Goal: Communication & Community: Answer question/provide support

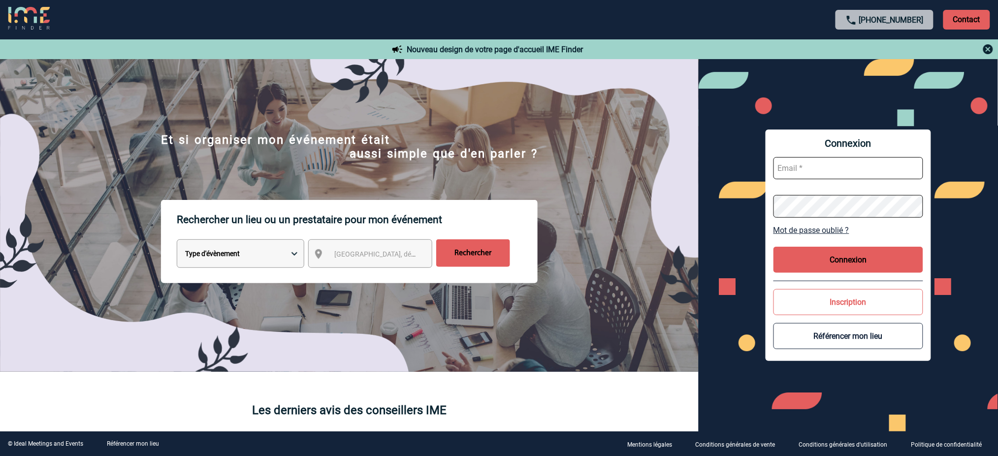
type input "mnoblet@ime-groupe.com"
click at [854, 262] on button "Connexion" at bounding box center [848, 260] width 150 height 26
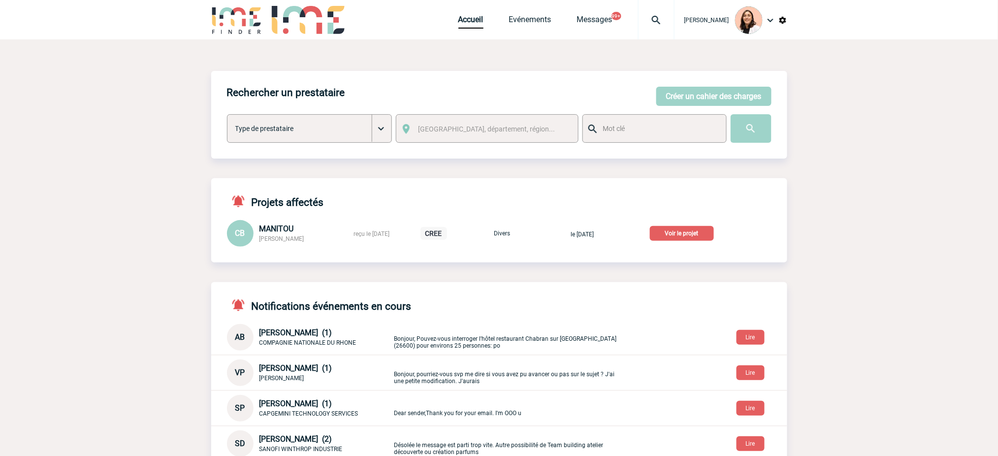
click at [665, 16] on img at bounding box center [655, 20] width 35 height 12
click at [602, 79] on input "search" at bounding box center [609, 75] width 135 height 14
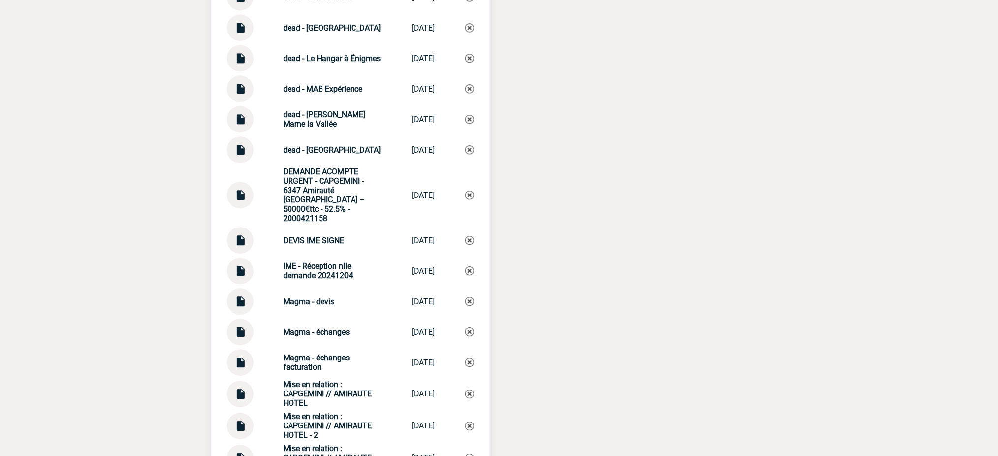
scroll to position [2232, 0]
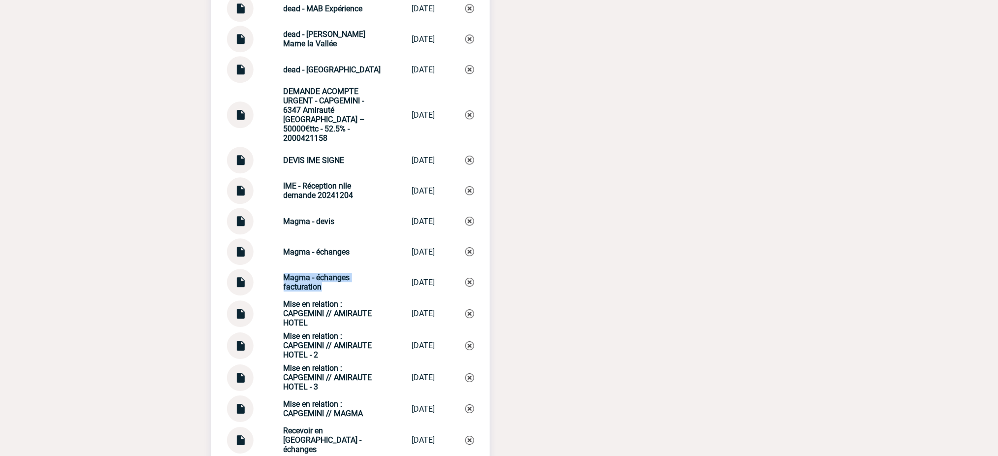
drag, startPoint x: 323, startPoint y: 284, endPoint x: 265, endPoint y: 268, distance: 60.5
click at [265, 269] on div "Magma - échanges facturation Magma - échang... 13/08/2025" at bounding box center [350, 282] width 247 height 27
copy strong "Magma - échanges facturation"
click at [471, 281] on img at bounding box center [469, 282] width 9 height 9
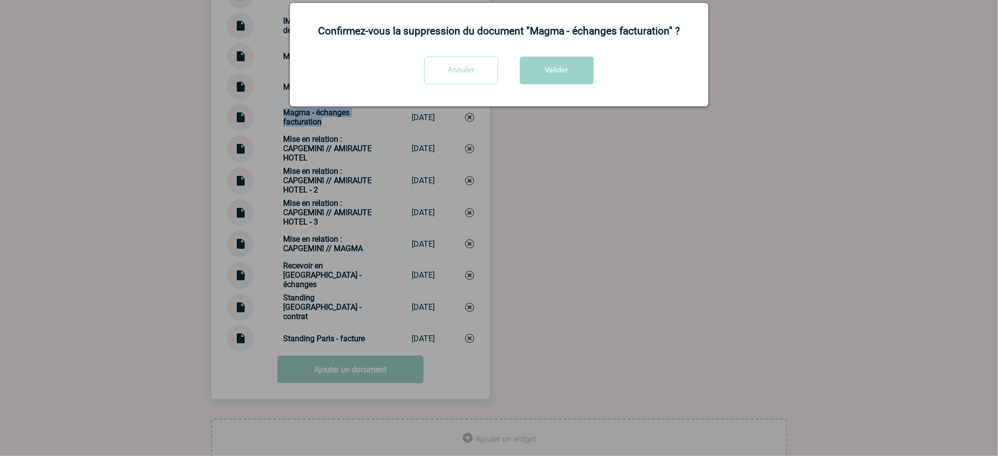
scroll to position [2421, 0]
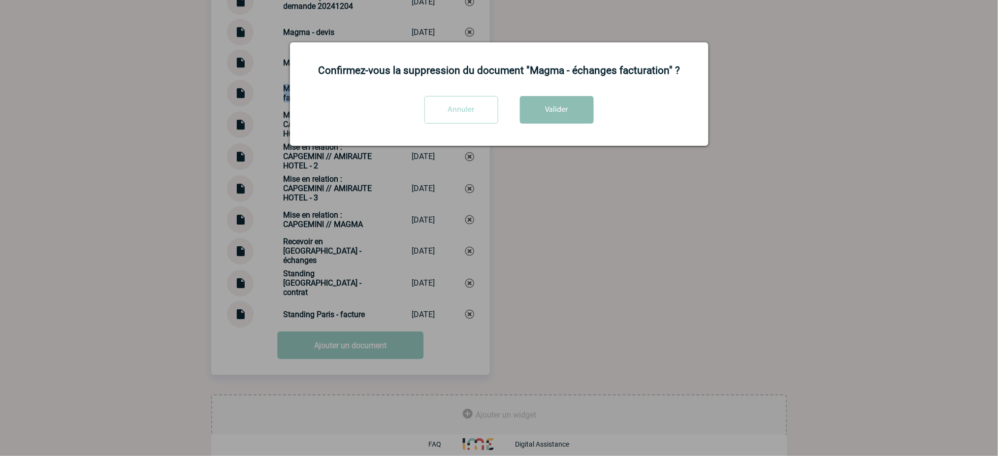
click at [563, 106] on button "Valider" at bounding box center [557, 110] width 74 height 28
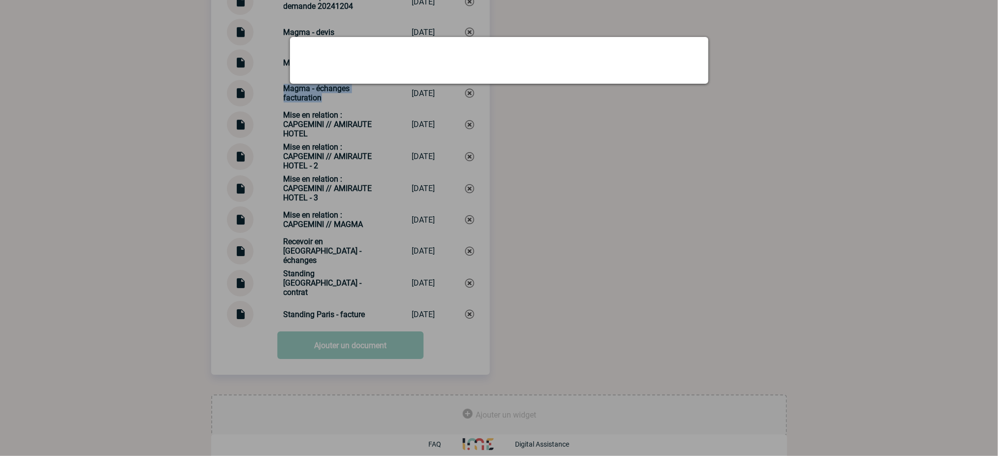
scroll to position [2390, 0]
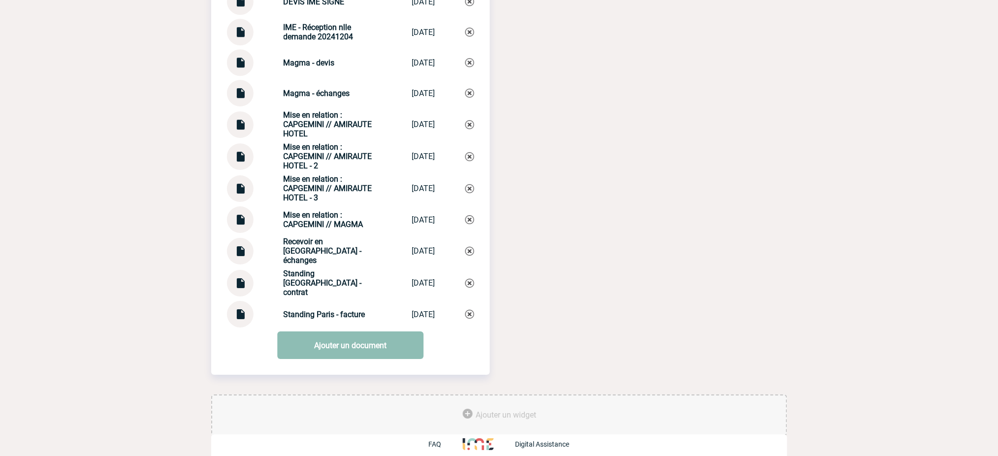
click at [374, 342] on link "Ajouter un document" at bounding box center [350, 345] width 146 height 28
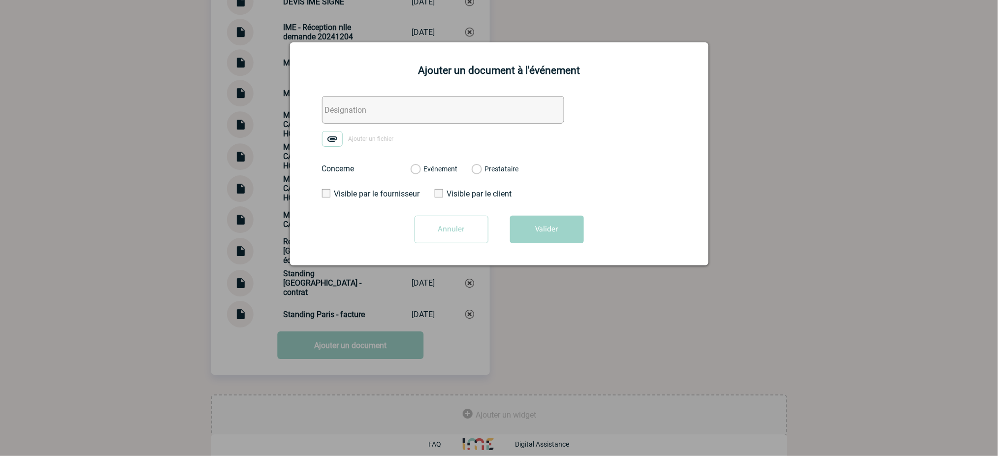
click at [478, 108] on input "text" at bounding box center [443, 110] width 242 height 28
drag, startPoint x: 478, startPoint y: 108, endPoint x: 427, endPoint y: 107, distance: 51.2
click at [427, 107] on input "text" at bounding box center [443, 110] width 242 height 28
paste input "Magma - échanges facturation"
type input "Magma - échanges facturation"
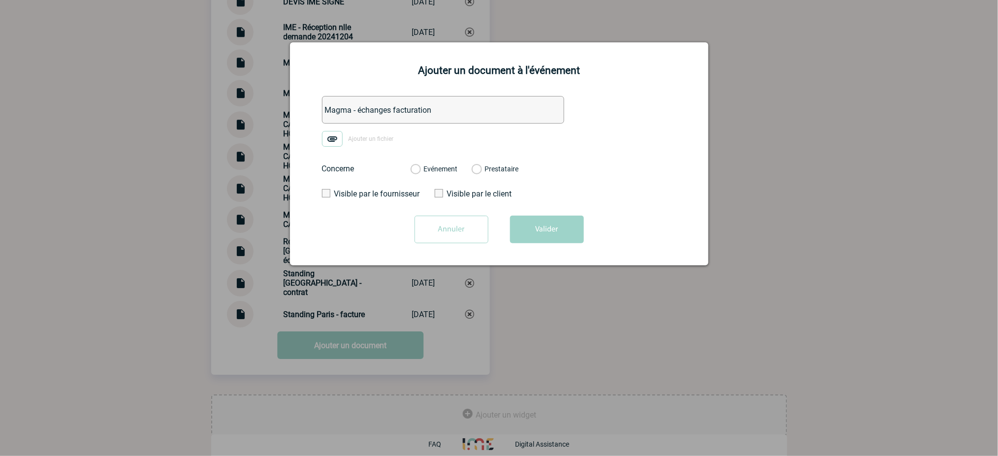
click at [330, 139] on img at bounding box center [332, 139] width 21 height 16
click at [0, 0] on input "Ajouter un fichier" at bounding box center [0, 0] width 0 height 0
click at [420, 170] on label "Evénement" at bounding box center [415, 169] width 9 height 9
click at [0, 0] on input "Evénement" at bounding box center [0, 0] width 0 height 0
click at [570, 232] on button "Valider" at bounding box center [547, 230] width 74 height 28
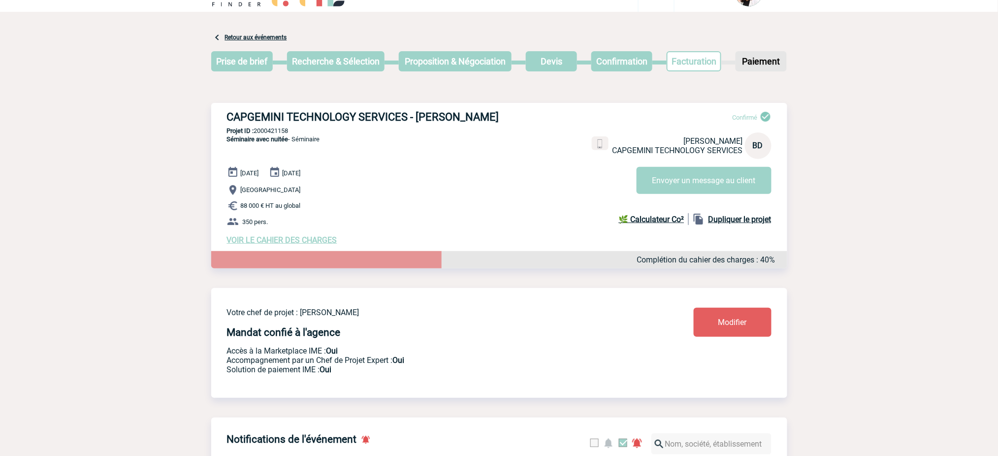
scroll to position [0, 0]
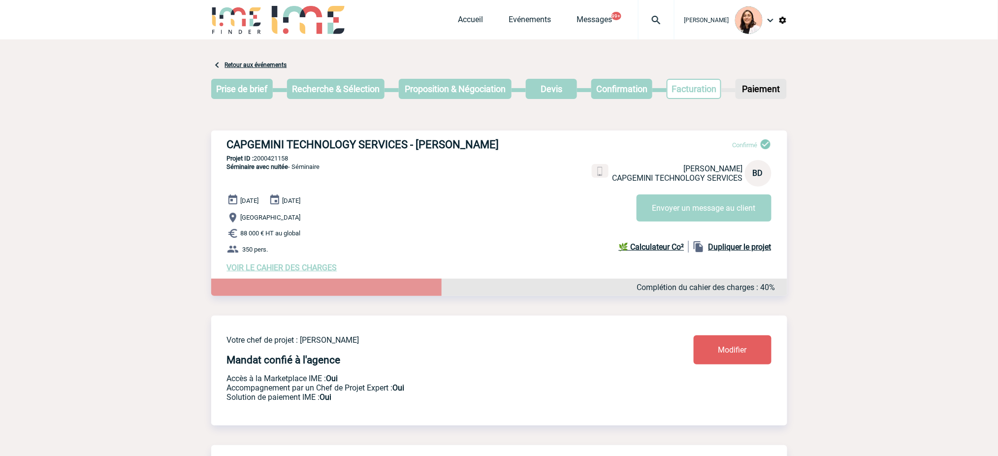
click at [654, 13] on div at bounding box center [656, 19] width 36 height 39
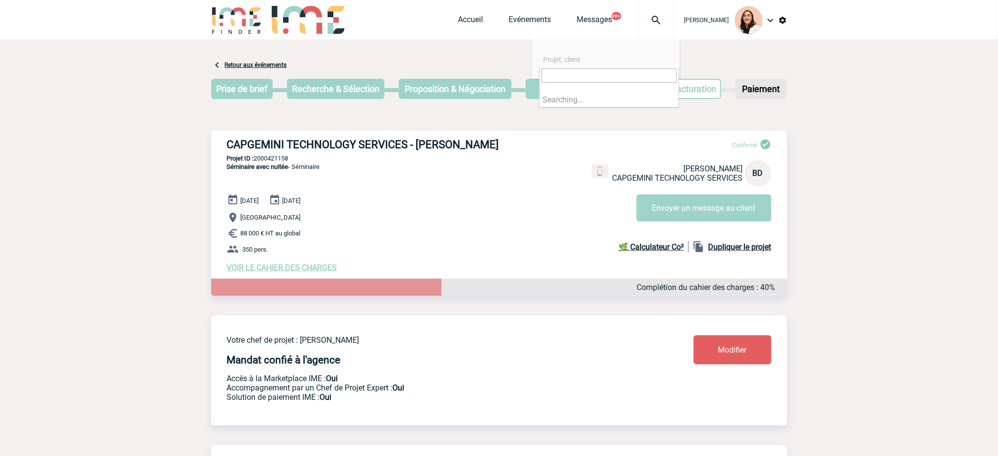
click at [656, 74] on input "search" at bounding box center [609, 75] width 135 height 14
paste input "2000418205"
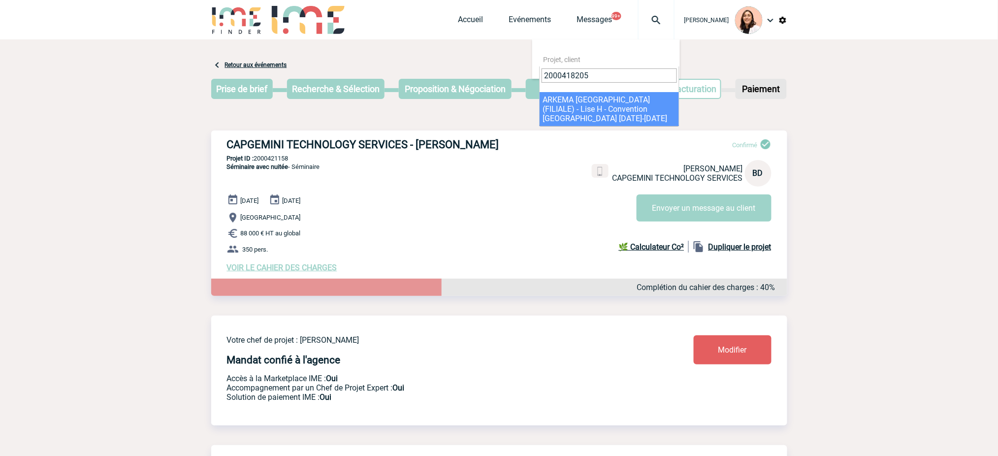
type input "2000418205"
select select "17706"
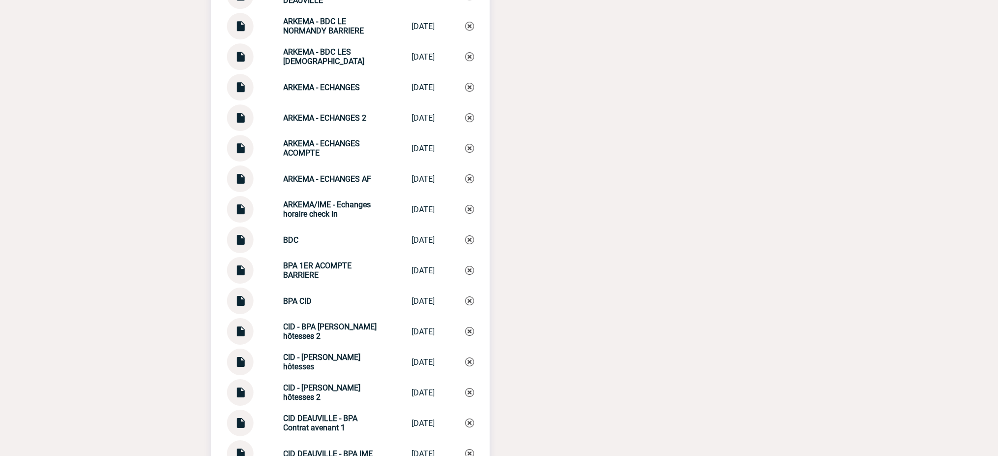
scroll to position [2428, 0]
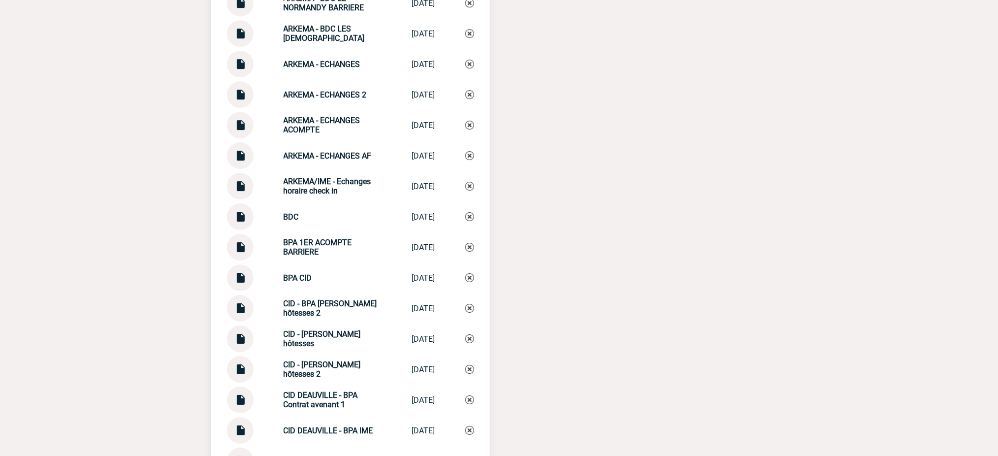
click at [290, 300] on div "CID - BPA Devis hôtesses 2 CID - BPA Devis... 01/08/2025" at bounding box center [350, 308] width 247 height 27
click at [275, 306] on div "CID - BPA Devis hôtesses 2 CID - BPA Devis... 01/08/2025" at bounding box center [350, 308] width 247 height 27
drag, startPoint x: 290, startPoint y: 305, endPoint x: 265, endPoint y: 305, distance: 25.6
click at [265, 305] on div "CID - BPA Devis hôtesses 2 CID - BPA Devis... 01/08/2025" at bounding box center [350, 308] width 247 height 27
copy strong "CID"
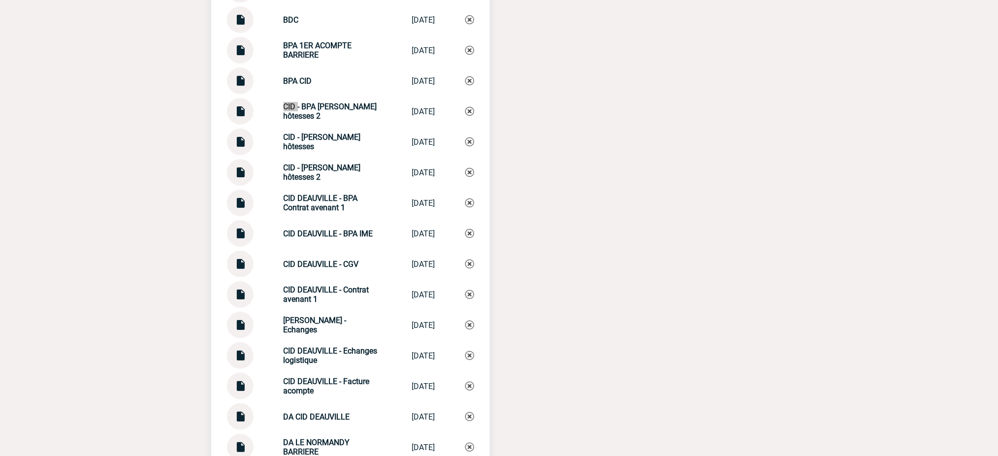
scroll to position [2691, 0]
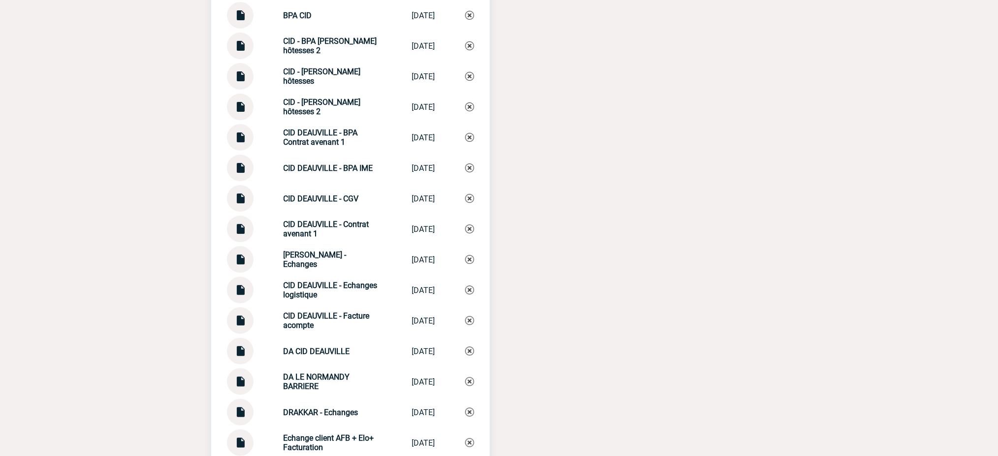
drag, startPoint x: 326, startPoint y: 326, endPoint x: 278, endPoint y: 310, distance: 50.4
click at [284, 311] on div "CID DEAUVILLE - Facture acompte" at bounding box center [333, 320] width 98 height 19
copy strong "CID DEAUVILLE - Facture acompte"
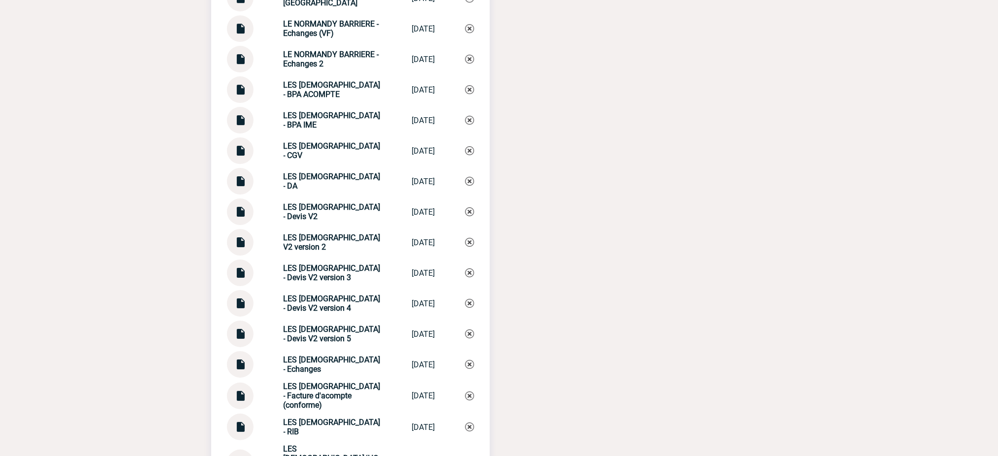
scroll to position [4116, 0]
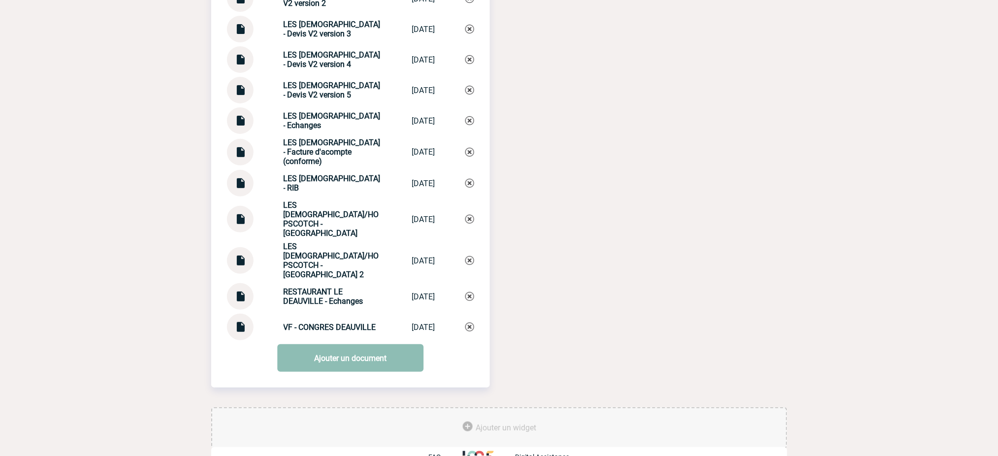
click at [363, 344] on link "Ajouter un document" at bounding box center [350, 358] width 146 height 28
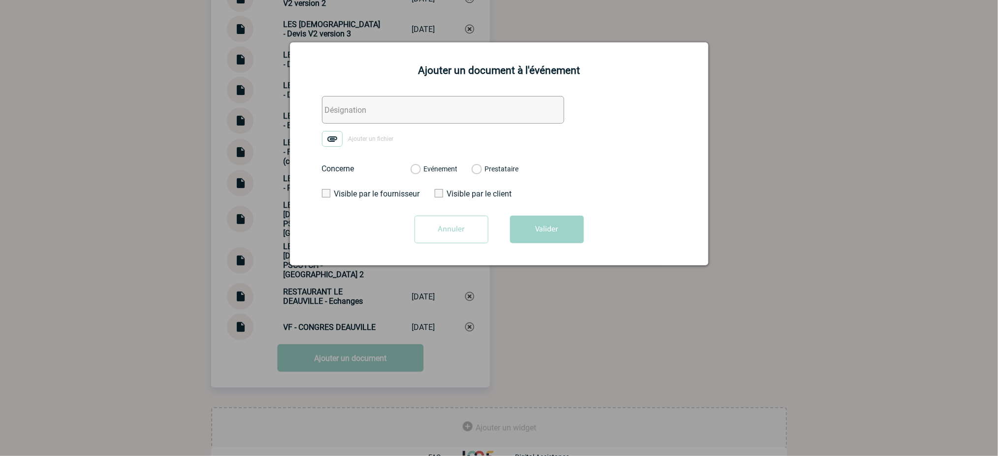
click at [348, 121] on input "text" at bounding box center [443, 110] width 242 height 28
paste input "CID DEAUVILLE - Facture acompte"
click at [386, 113] on input "CID DEAUVILLE - Facture acompte 2" at bounding box center [443, 110] width 242 height 28
click at [434, 112] on input "CID DEAUVILLE - echange Facture acompte 2" at bounding box center [443, 110] width 242 height 28
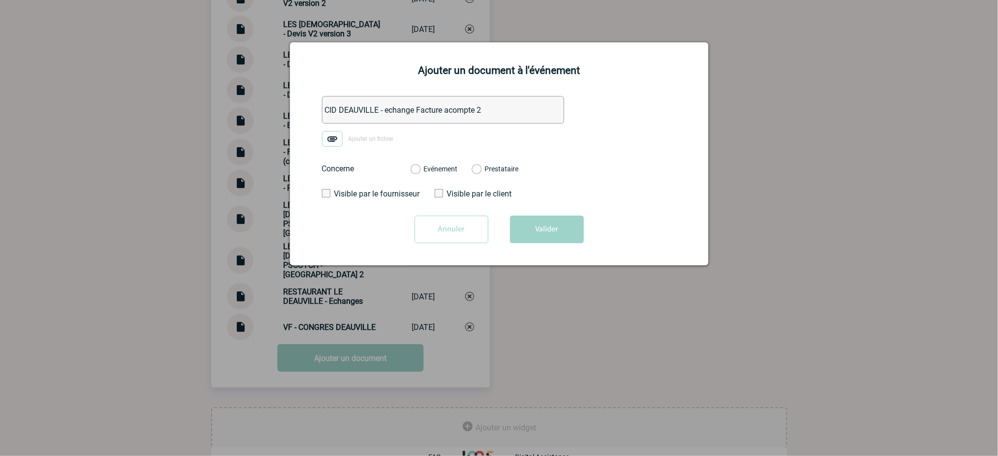
click at [434, 112] on input "CID DEAUVILLE - echange Facture acompte 2" at bounding box center [443, 110] width 242 height 28
type input "CID DEAUVILLE - echange acompte 2"
click at [334, 142] on img at bounding box center [332, 139] width 21 height 16
click at [0, 0] on input "Ajouter un fichier" at bounding box center [0, 0] width 0 height 0
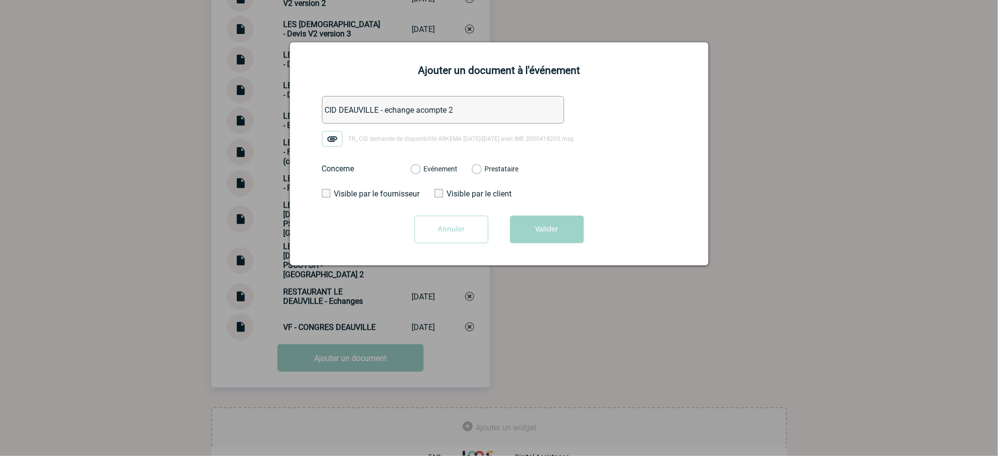
click at [390, 118] on input "CID DEAUVILLE - echange acompte 2" at bounding box center [443, 110] width 242 height 28
click at [420, 168] on label "Evénement" at bounding box center [415, 169] width 9 height 9
click at [0, 0] on input "Evénement" at bounding box center [0, 0] width 0 height 0
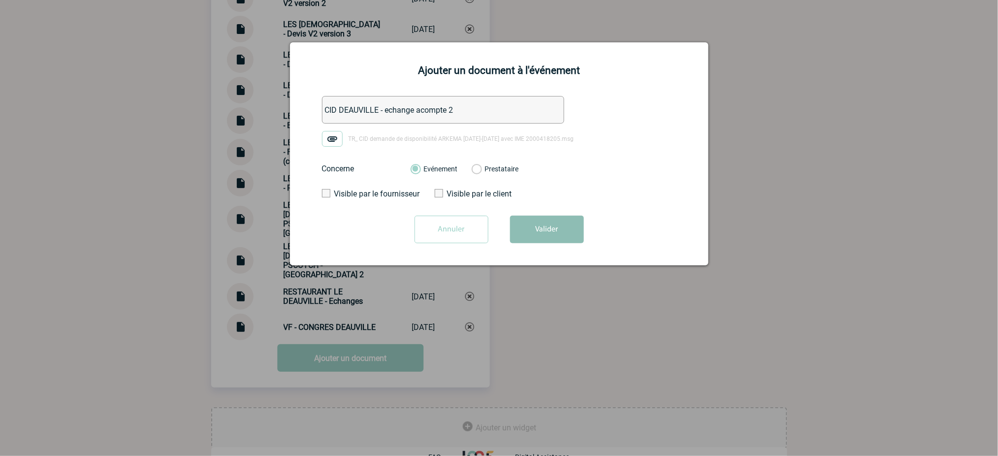
click at [553, 228] on button "Valider" at bounding box center [547, 230] width 74 height 28
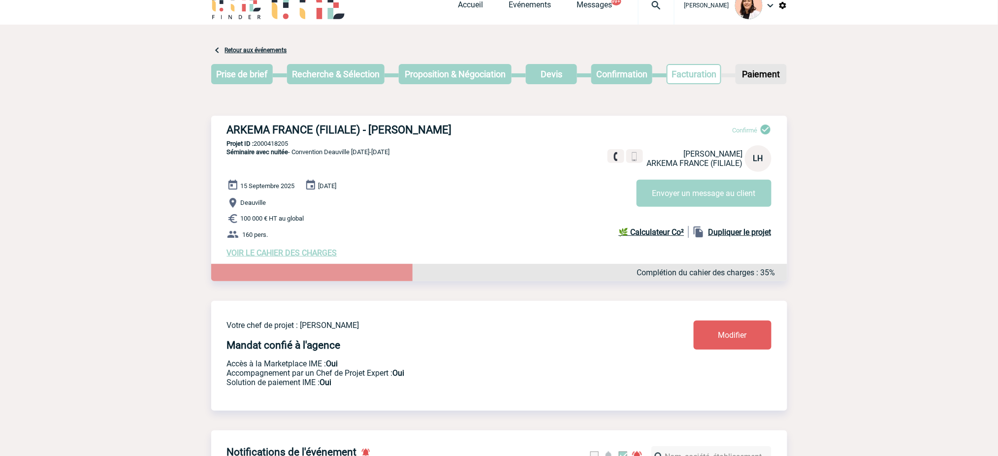
scroll to position [0, 0]
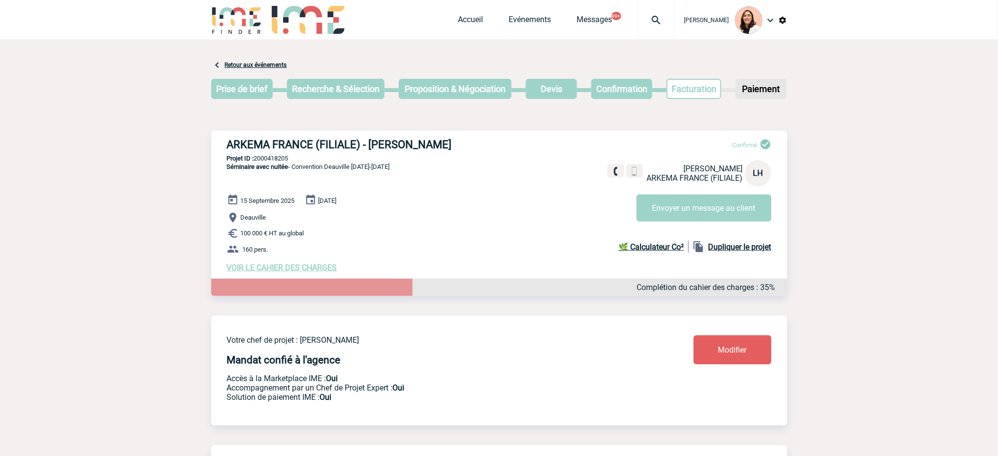
click at [650, 15] on img at bounding box center [655, 20] width 35 height 12
click at [640, 74] on input "search" at bounding box center [609, 75] width 135 height 14
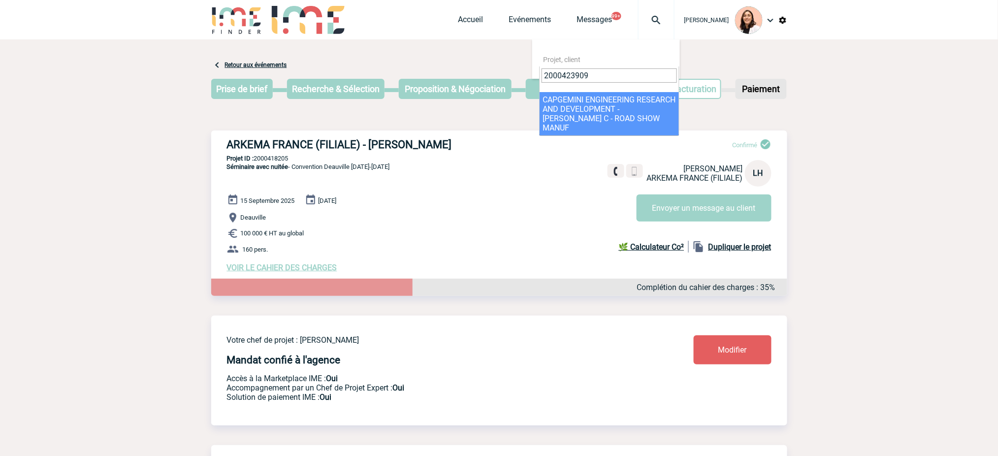
type input "2000423909"
select select "23410"
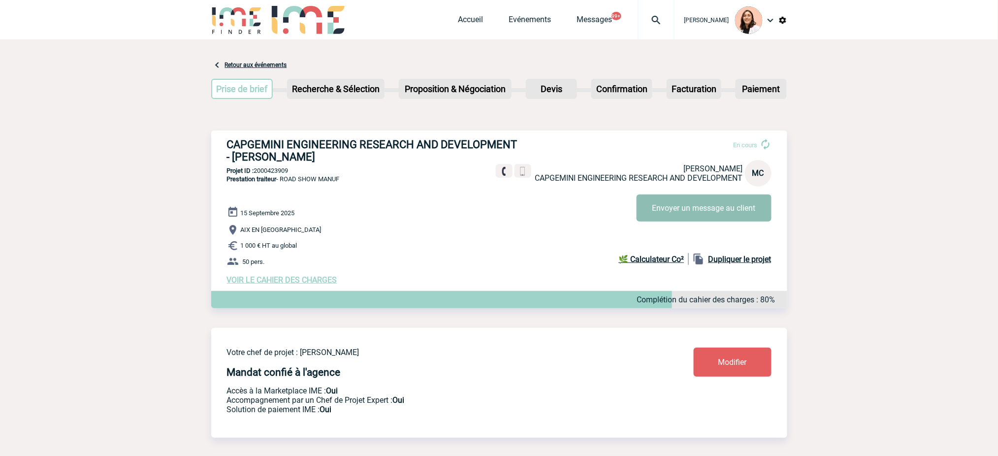
click at [722, 209] on button "Envoyer un message au client" at bounding box center [704, 207] width 135 height 27
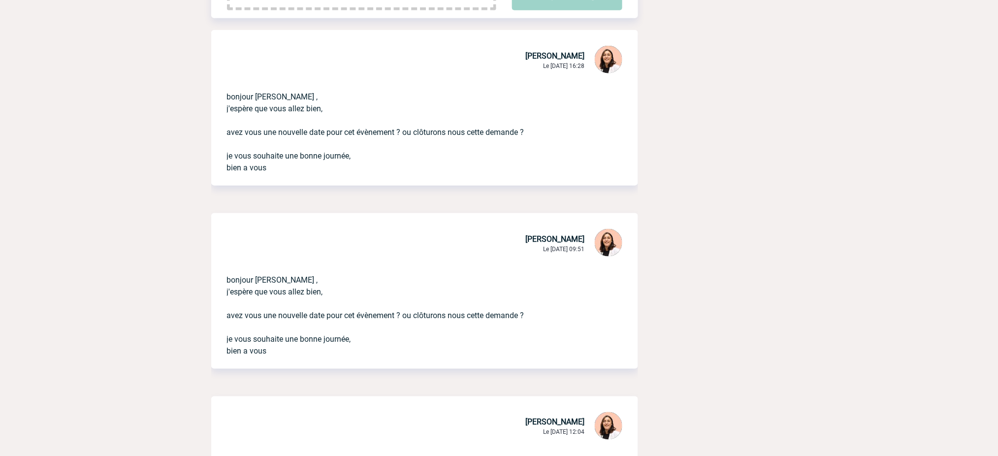
scroll to position [328, 0]
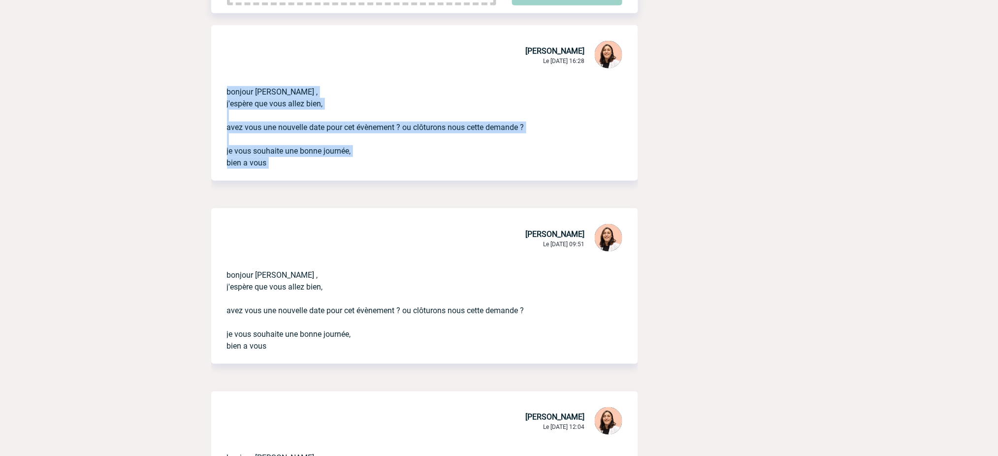
drag, startPoint x: 274, startPoint y: 184, endPoint x: 216, endPoint y: 70, distance: 128.1
copy div "bonjour [PERSON_NAME] , j'espère que vous allez bien, avez vous une nouvelle da…"
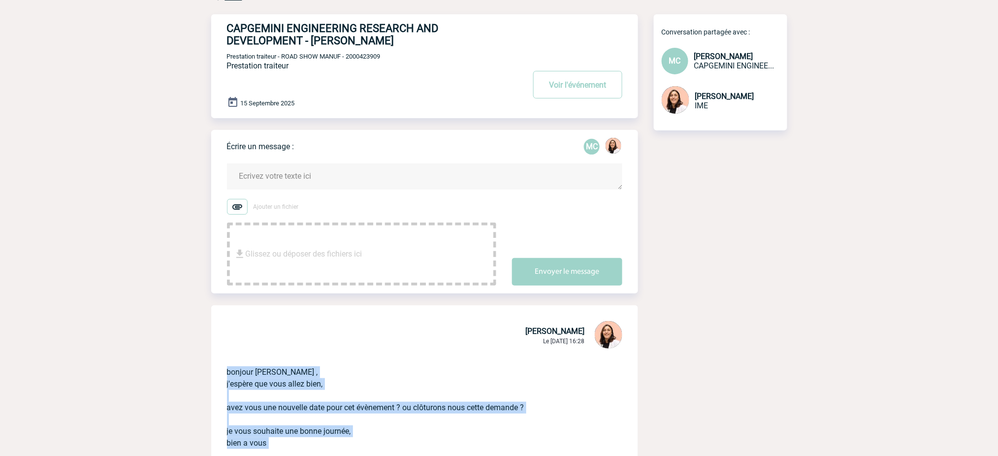
scroll to position [0, 0]
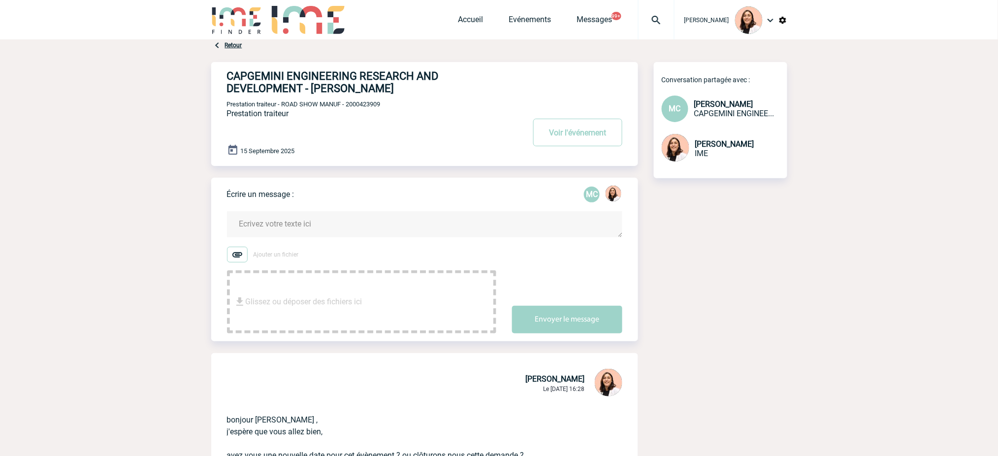
click at [317, 223] on textarea at bounding box center [424, 224] width 395 height 26
paste textarea "bonjour [PERSON_NAME] , j'espère que vous allez bien, avez vous une nouvelle da…"
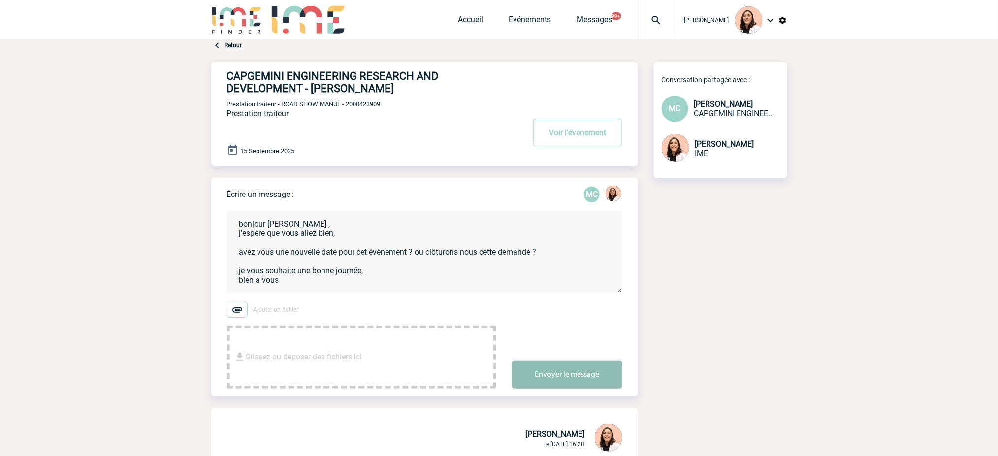
scroll to position [14, 0]
type textarea "bonjour [PERSON_NAME] , j'espère que vous allez bien, avez vous une nouvelle da…"
click at [599, 369] on button "Envoyer le message" at bounding box center [567, 375] width 110 height 28
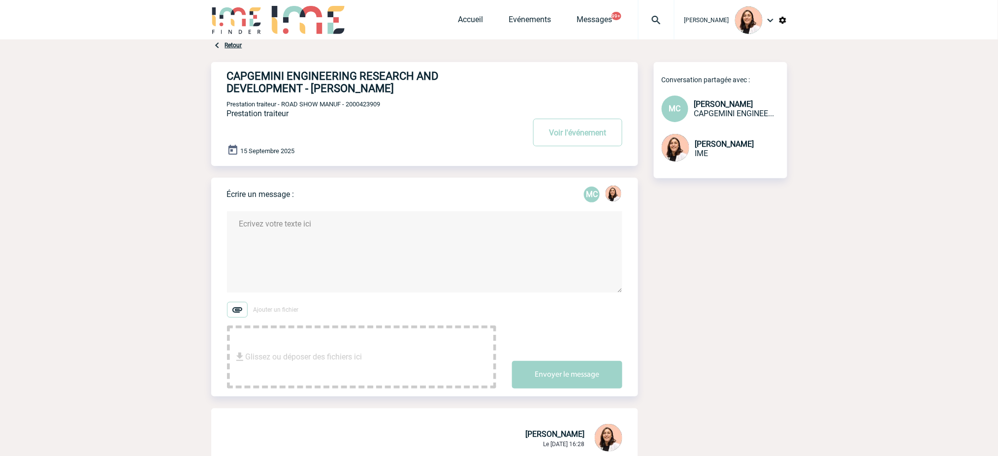
scroll to position [0, 0]
